Goal: Check status: Check status

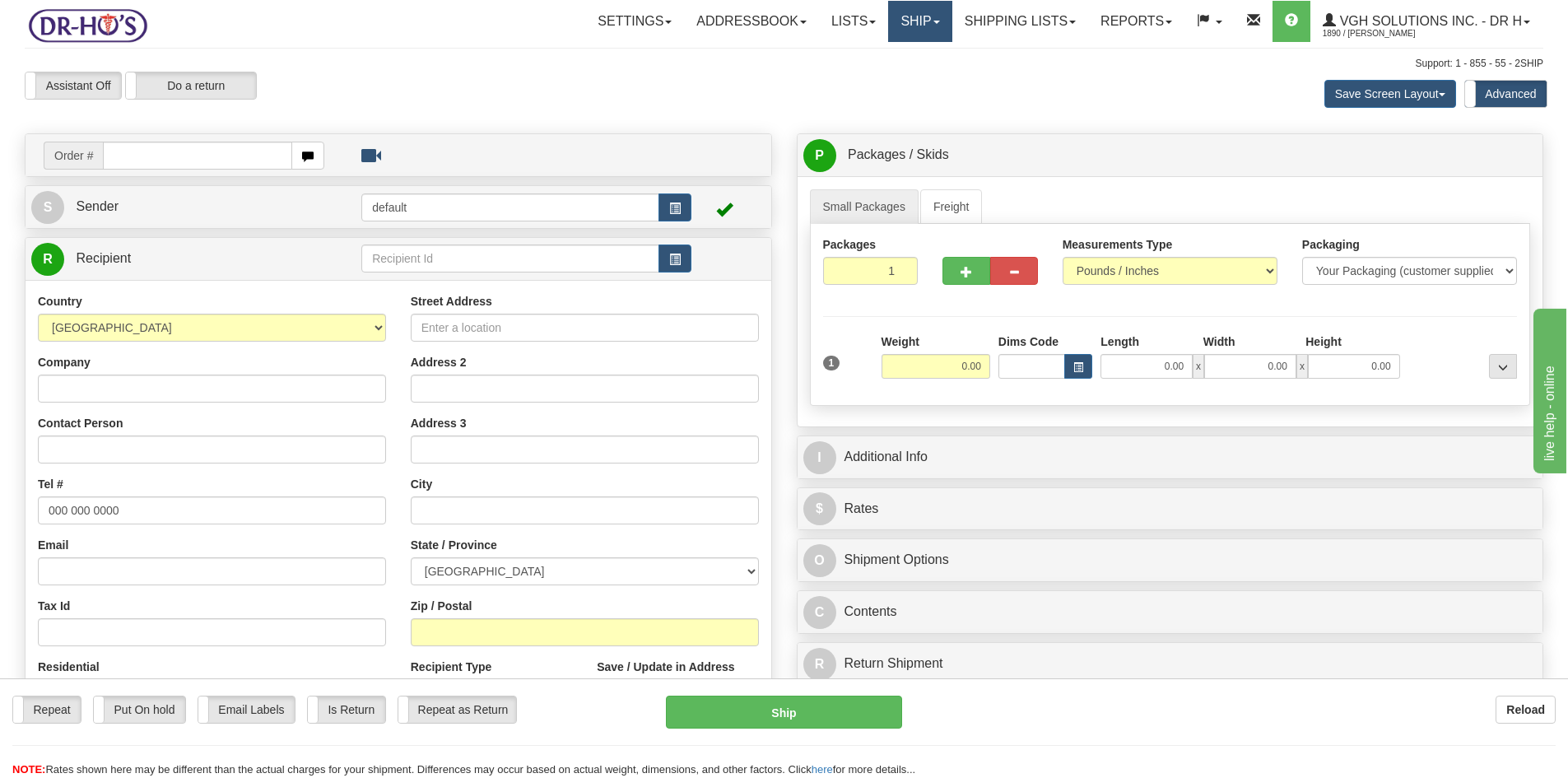
click at [909, 24] on link "Ship" at bounding box center [919, 21] width 63 height 41
click at [828, 75] on span "OnHold / Order Queue" at bounding box center [877, 79] width 116 height 13
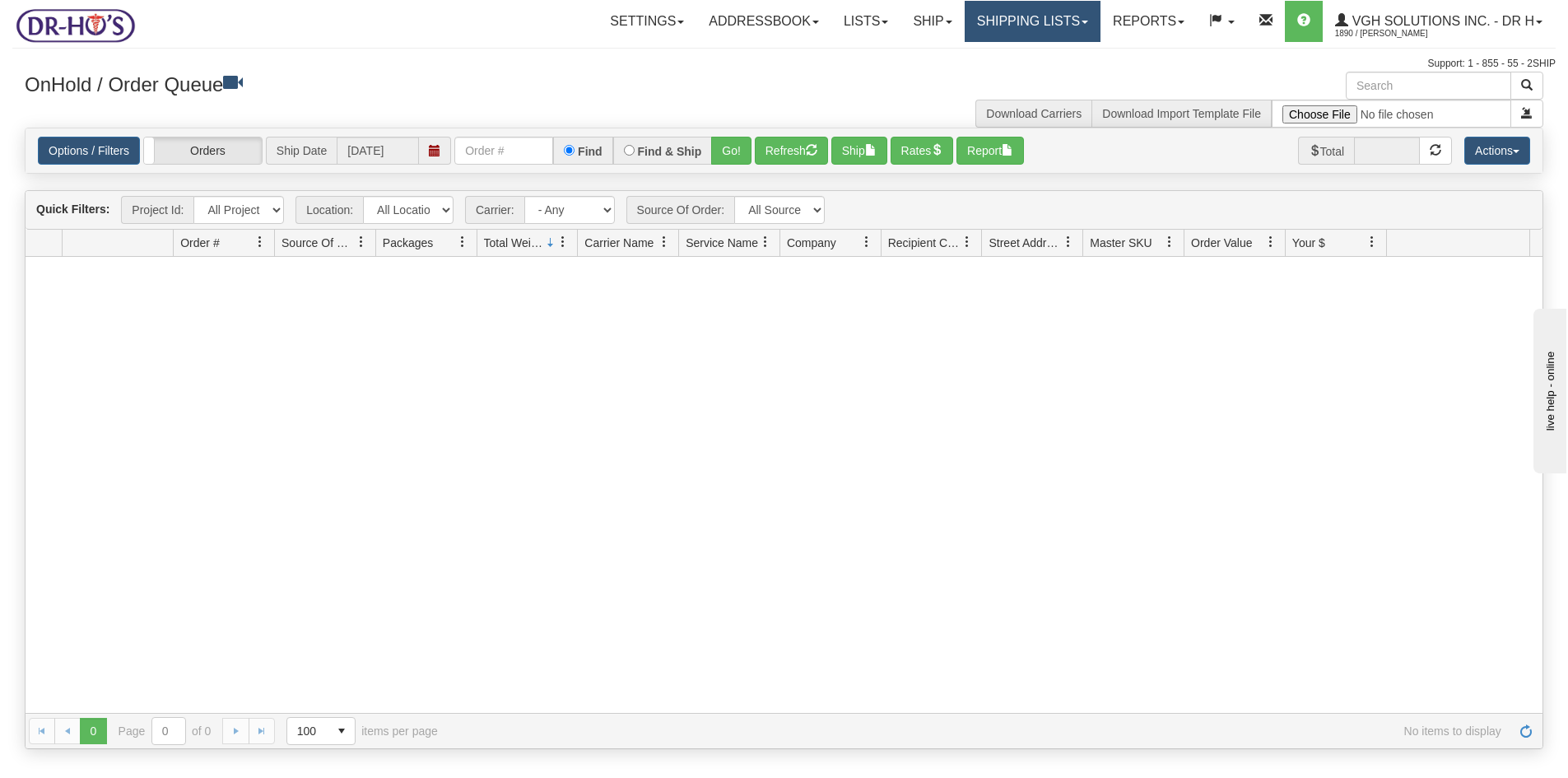
click at [1007, 34] on link "Shipping lists" at bounding box center [1032, 21] width 136 height 41
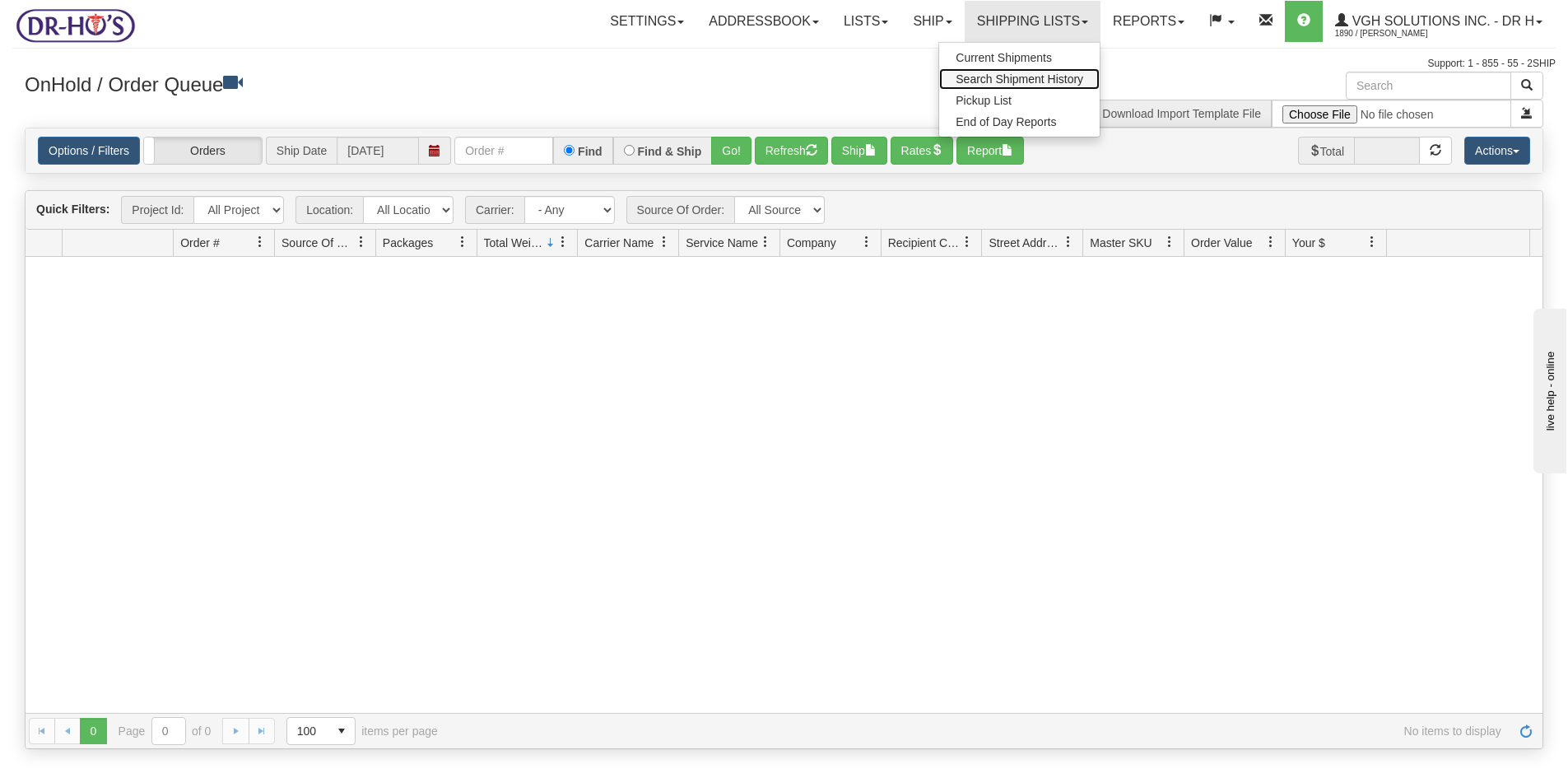
click at [986, 81] on span "Search Shipment History" at bounding box center [1020, 79] width 128 height 13
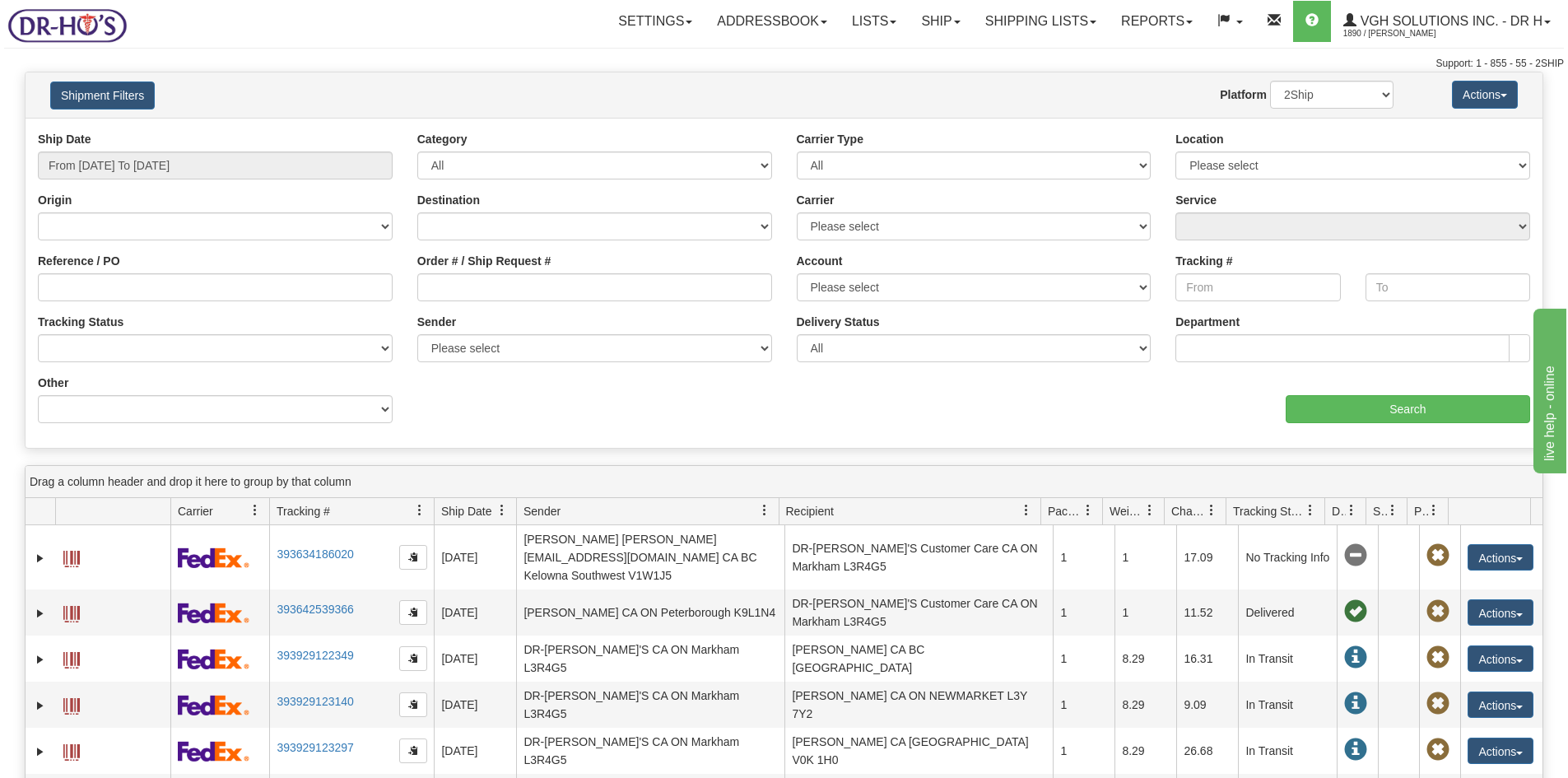
click at [973, 425] on div "Ship Date From [DATE] To [DATE] Category All Inbound Outbound Carrier Type All …" at bounding box center [784, 282] width 1517 height 305
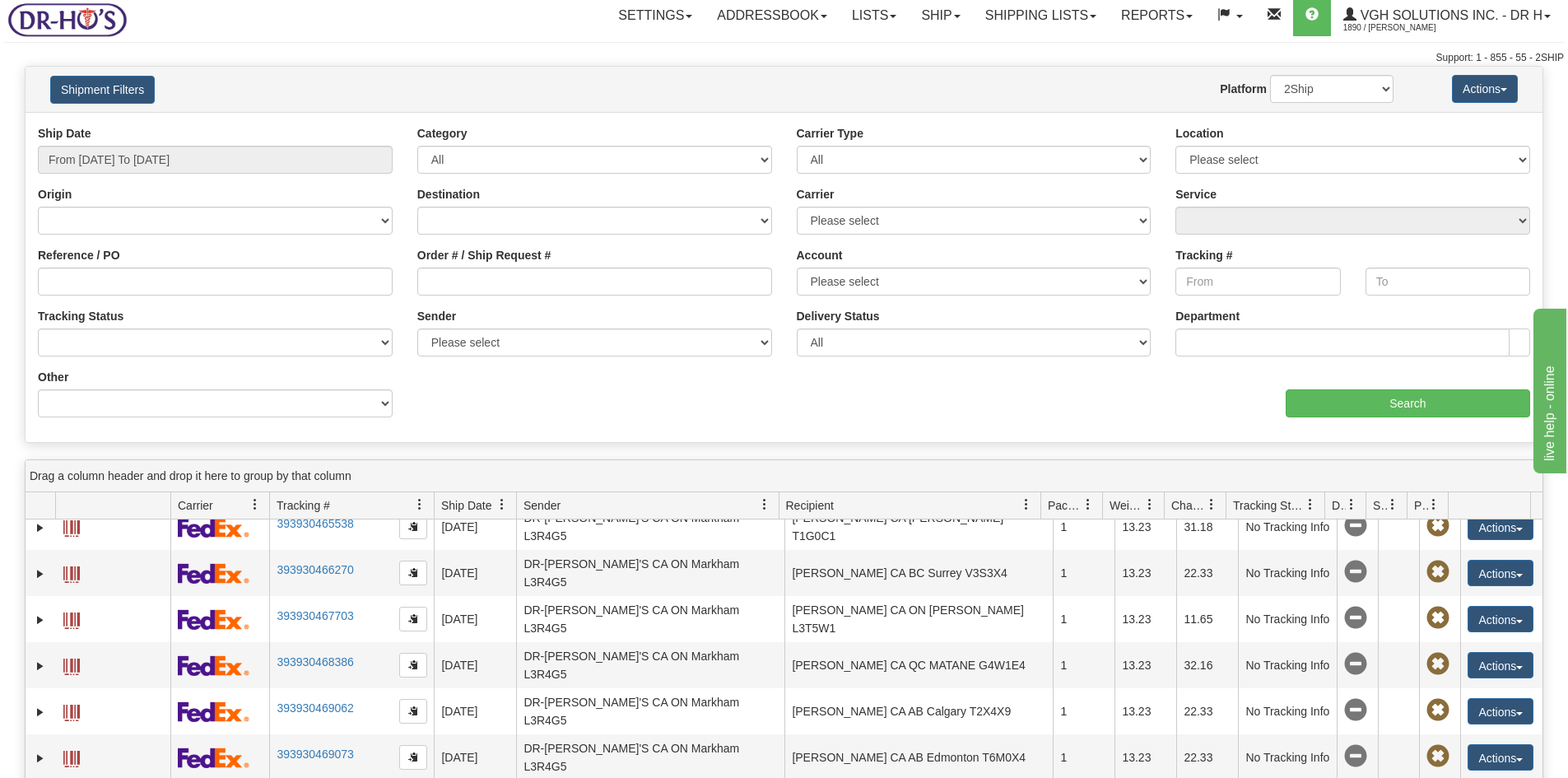
scroll to position [2513, 0]
